Goal: Use online tool/utility: Use online tool/utility

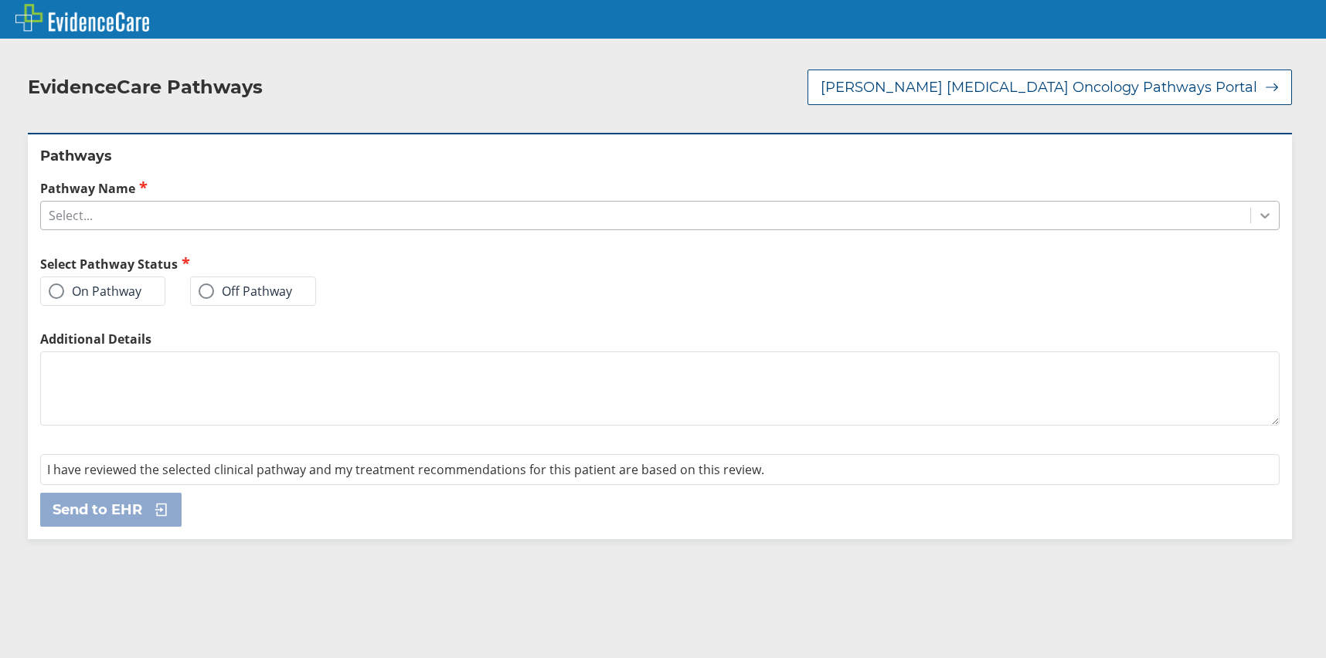
click at [1257, 216] on icon at bounding box center [1264, 215] width 15 height 15
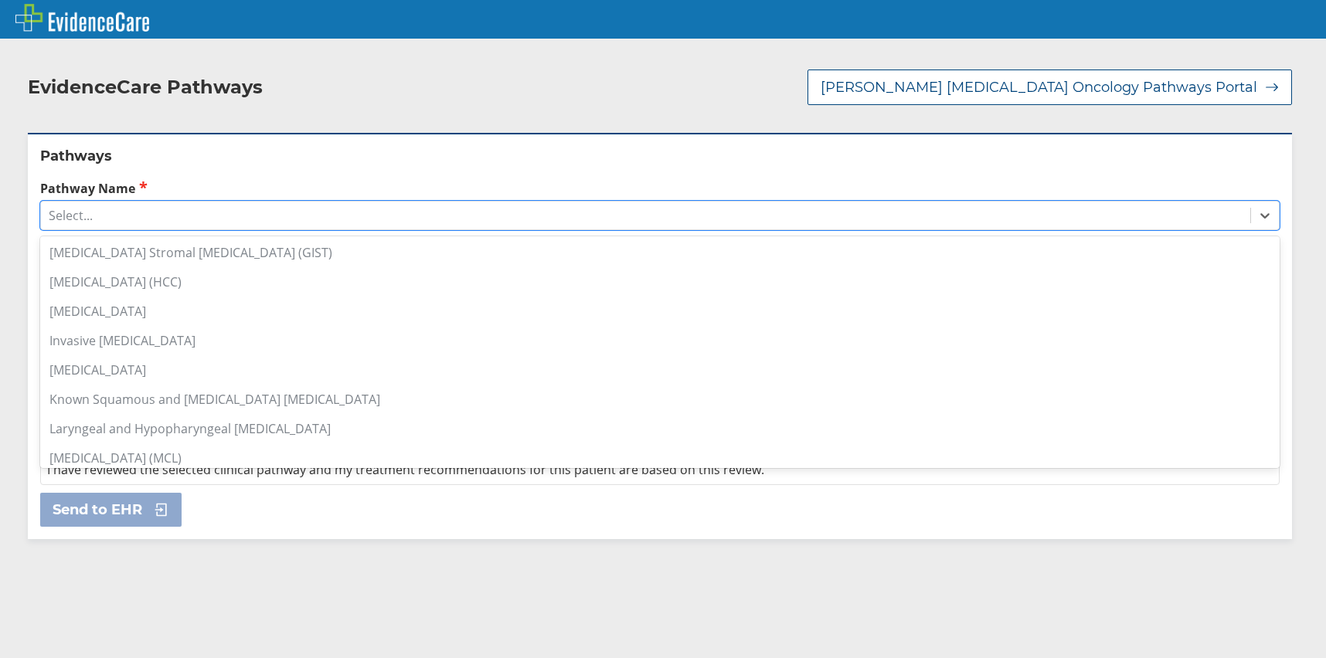
scroll to position [696, 0]
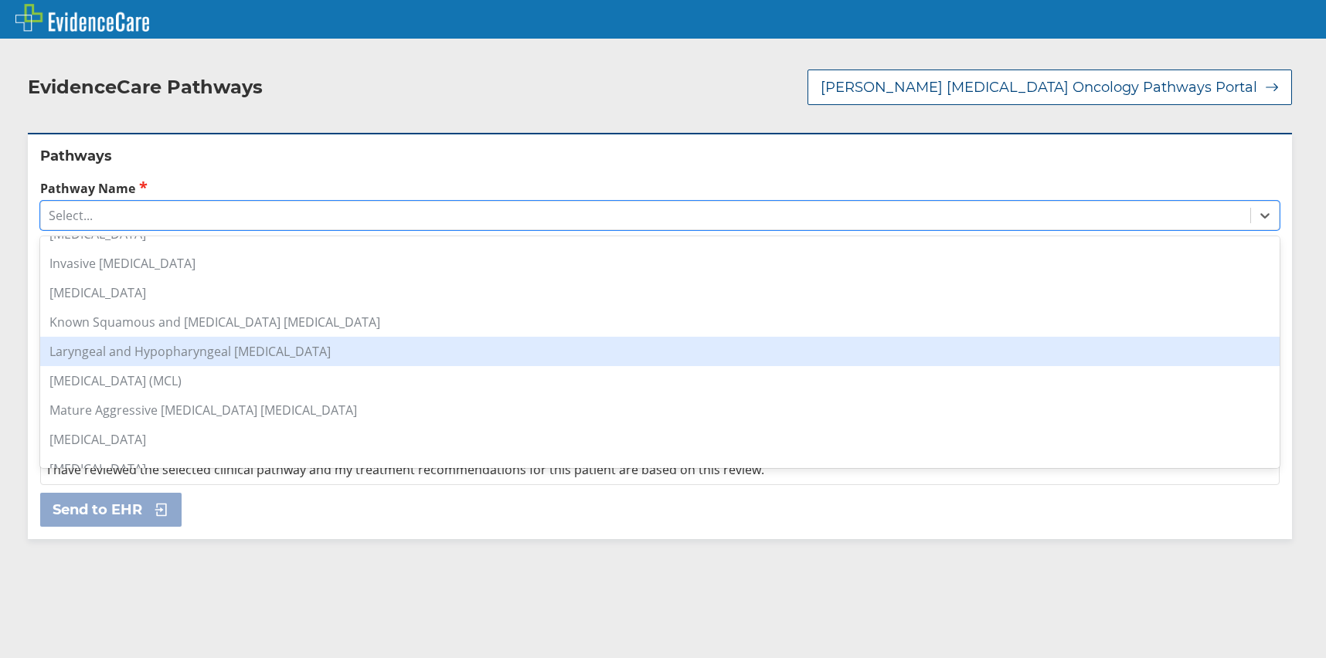
click at [154, 354] on div "Laryngeal and Hypopharyngeal [MEDICAL_DATA]" at bounding box center [660, 351] width 1240 height 29
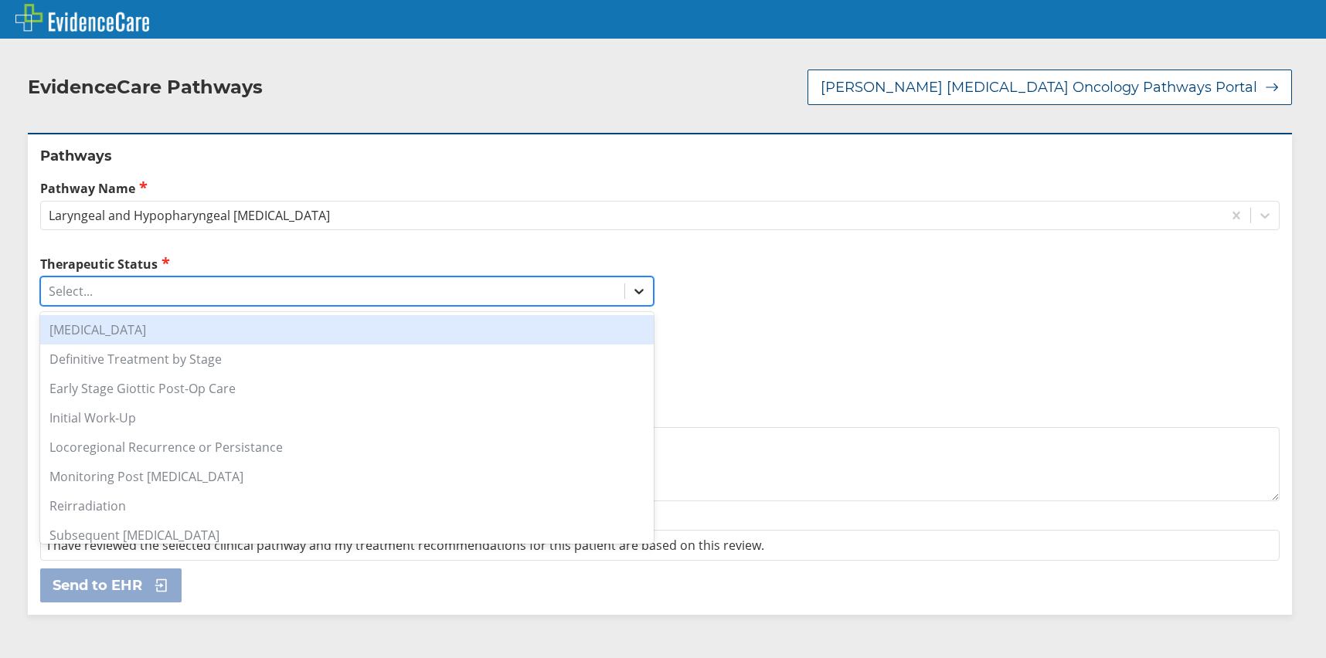
click at [639, 289] on div at bounding box center [639, 291] width 28 height 28
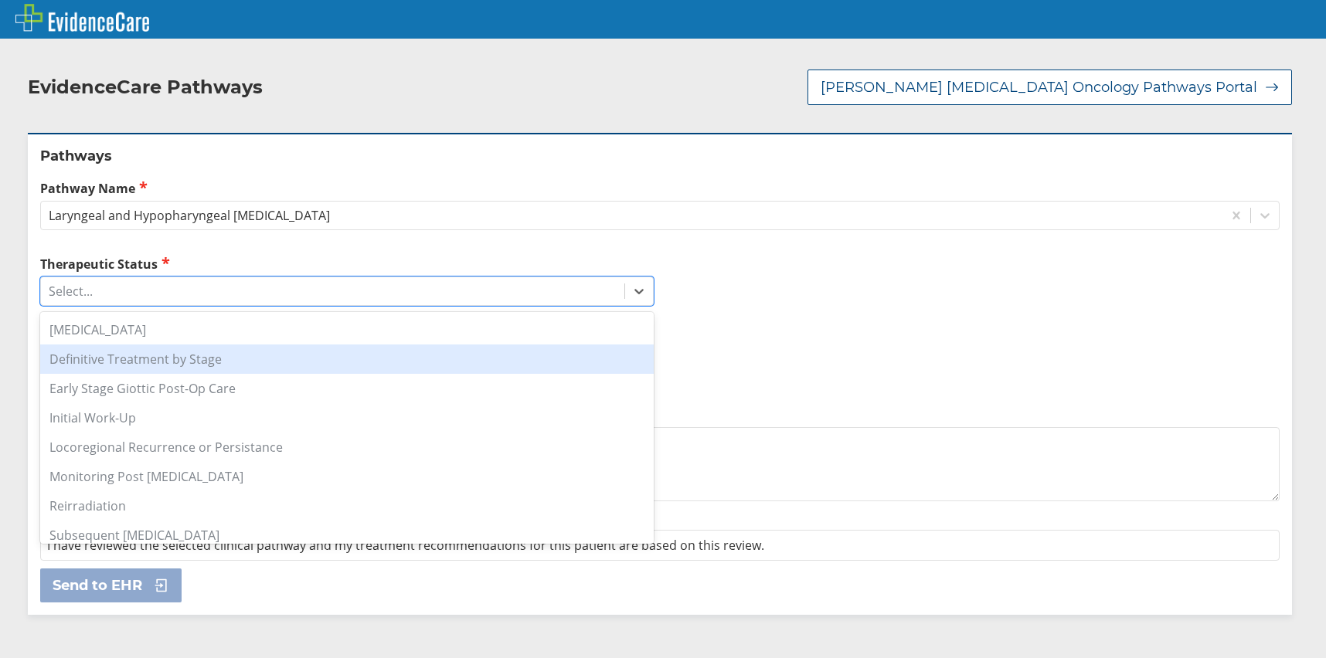
click at [213, 361] on div "Definitive Treatment by Stage" at bounding box center [347, 359] width 614 height 29
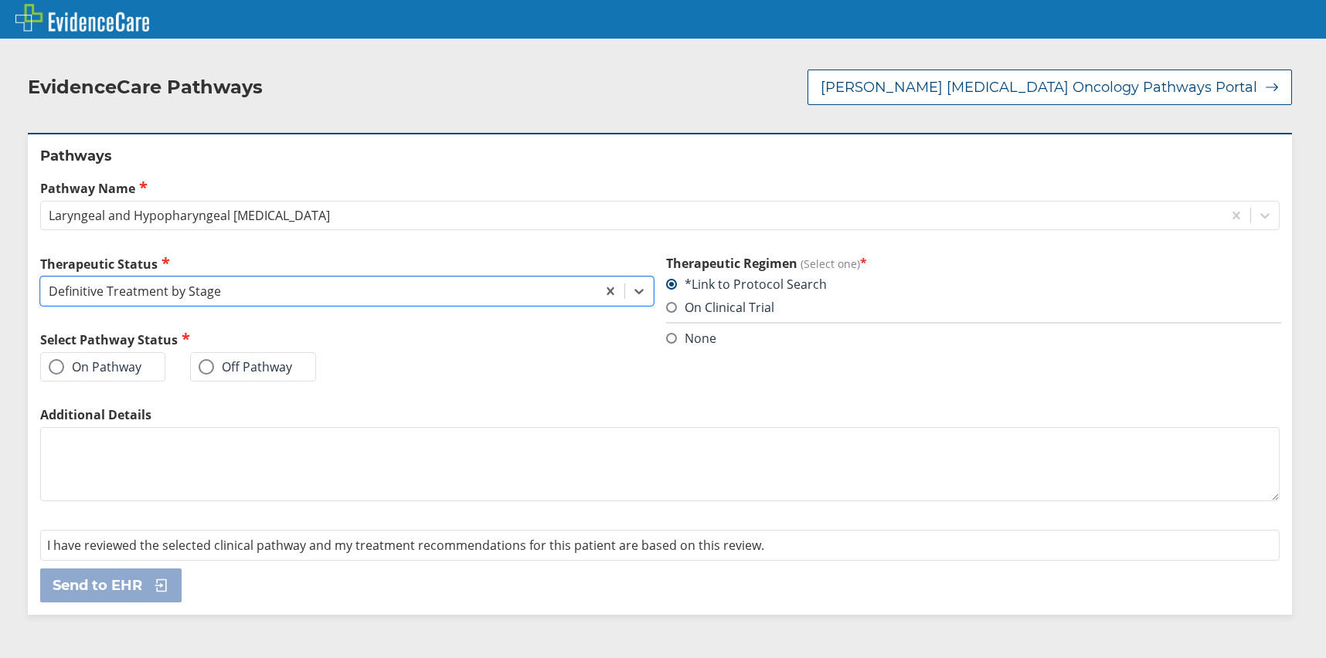
click at [104, 369] on label "On Pathway" at bounding box center [95, 366] width 93 height 15
click at [0, 0] on input "On Pathway" at bounding box center [0, 0] width 0 height 0
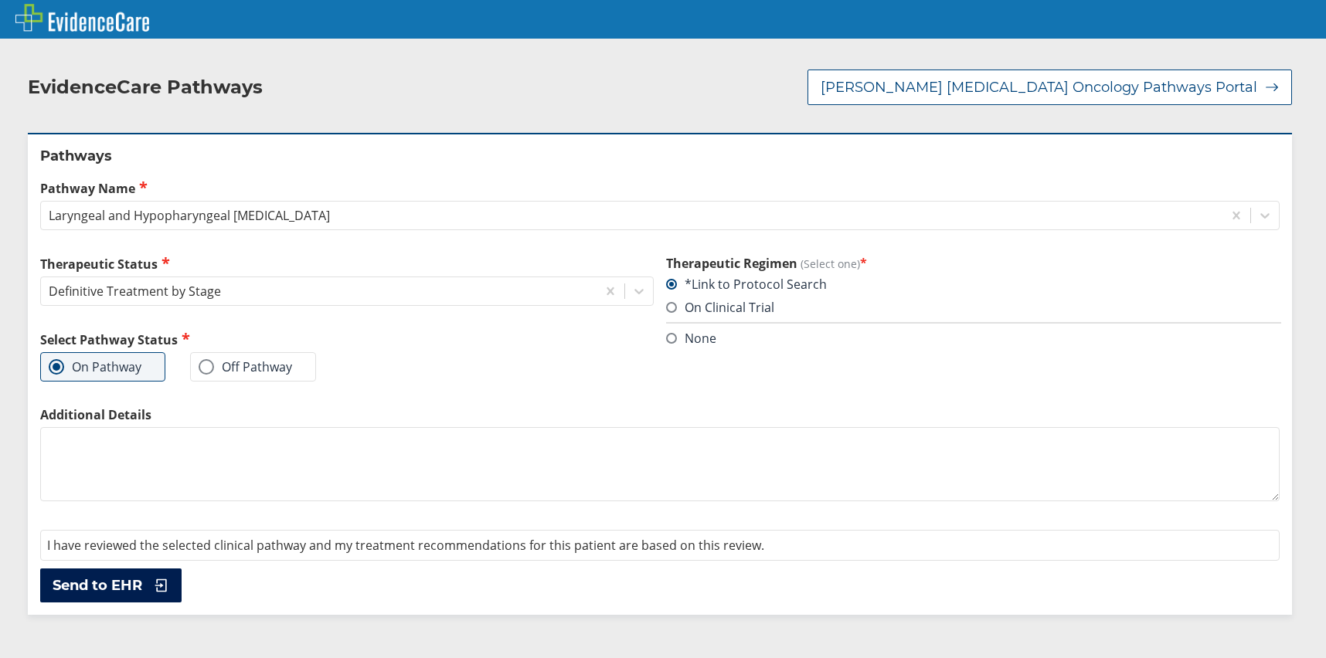
click at [128, 579] on span "Send to EHR" at bounding box center [98, 586] width 90 height 19
